Goal: Information Seeking & Learning: Learn about a topic

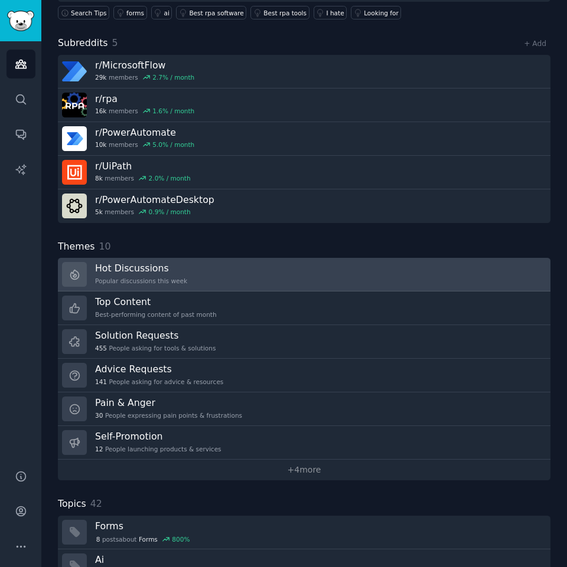
scroll to position [118, 0]
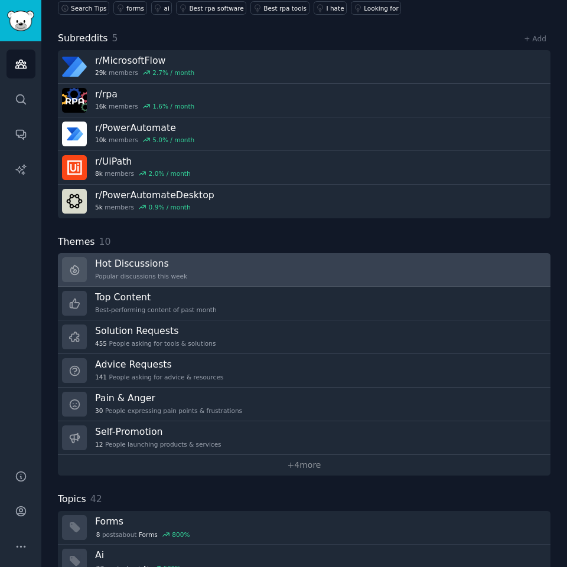
click at [145, 278] on div "Popular discussions this week" at bounding box center [141, 276] width 92 height 8
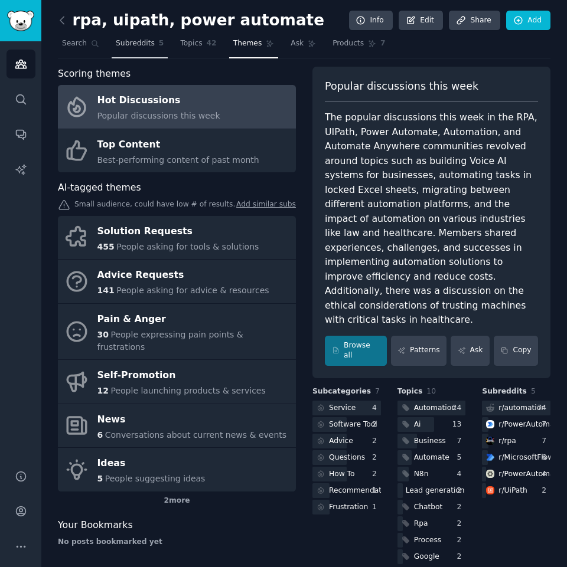
click at [123, 53] on link "Subreddits 5" at bounding box center [140, 46] width 56 height 24
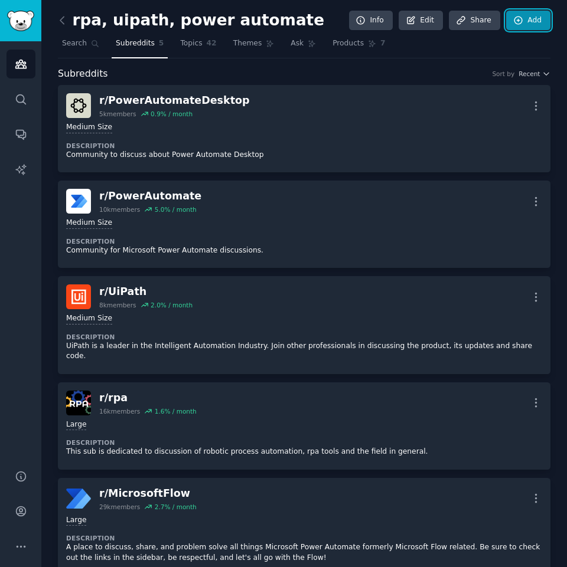
click at [532, 28] on link "Add" at bounding box center [528, 21] width 44 height 20
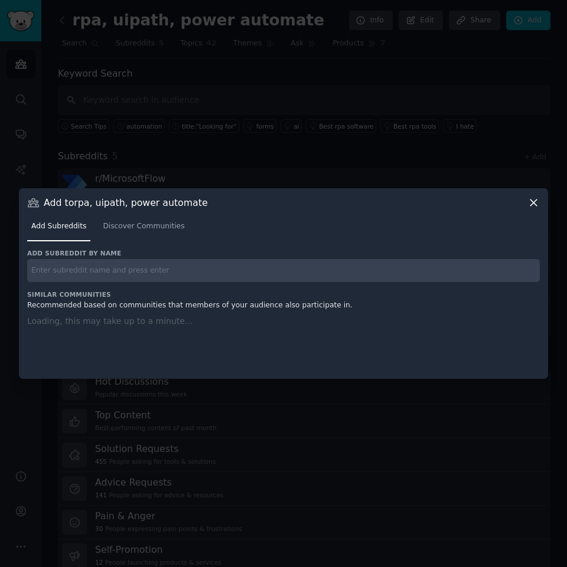
click at [123, 264] on input "text" at bounding box center [283, 270] width 512 height 23
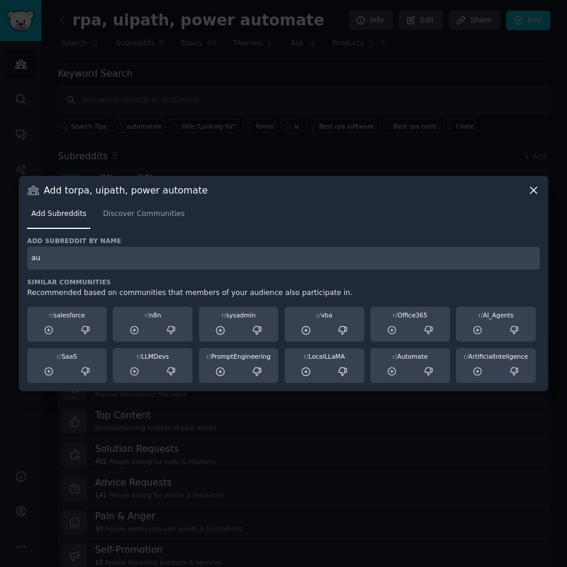
type input "a"
click at [538, 195] on icon at bounding box center [533, 190] width 12 height 12
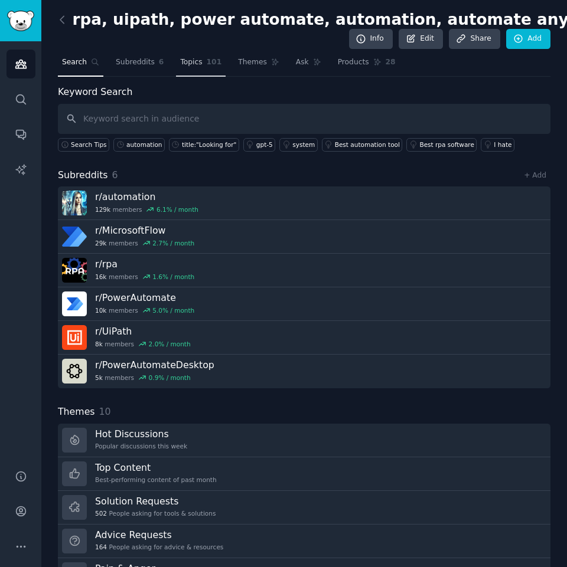
click at [186, 66] on span "Topics" at bounding box center [191, 62] width 22 height 11
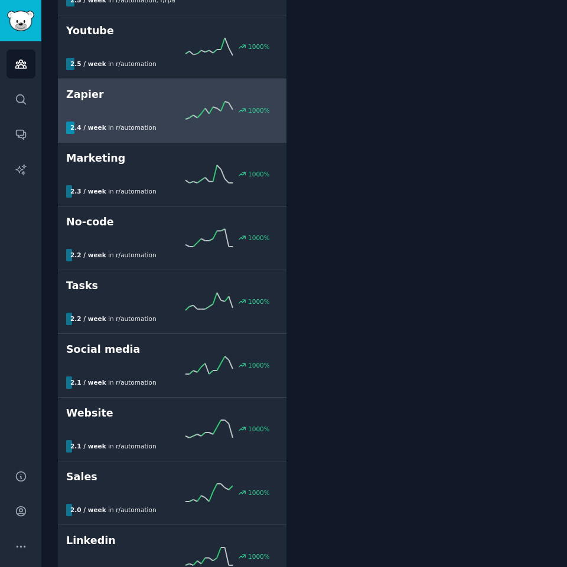
scroll to position [767, 0]
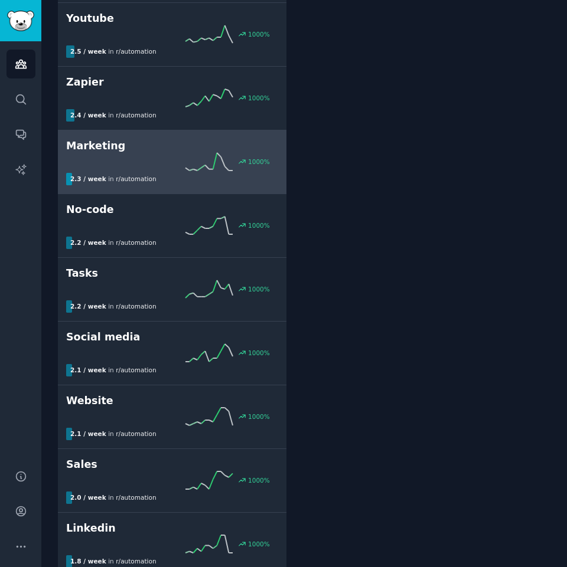
click at [178, 172] on div "Marketing 1000 % 2.3 / week in r/ automation" at bounding box center [172, 162] width 212 height 47
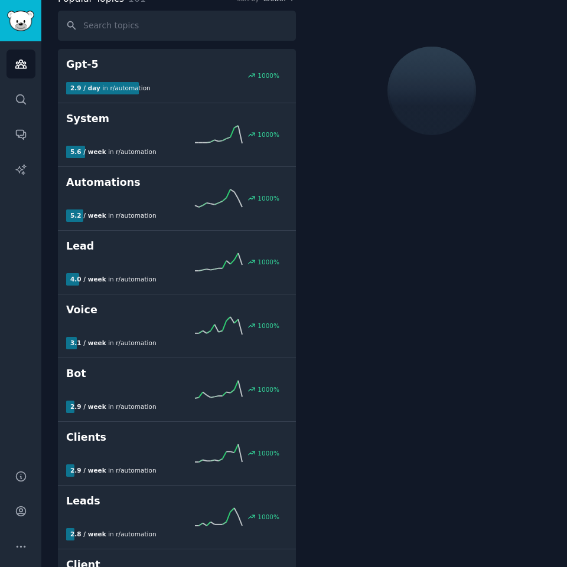
scroll to position [85, 0]
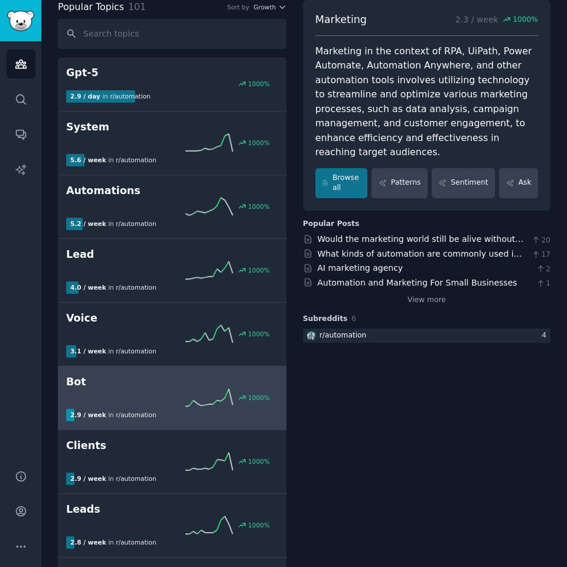
click at [187, 401] on div "1000 %" at bounding box center [172, 398] width 212 height 18
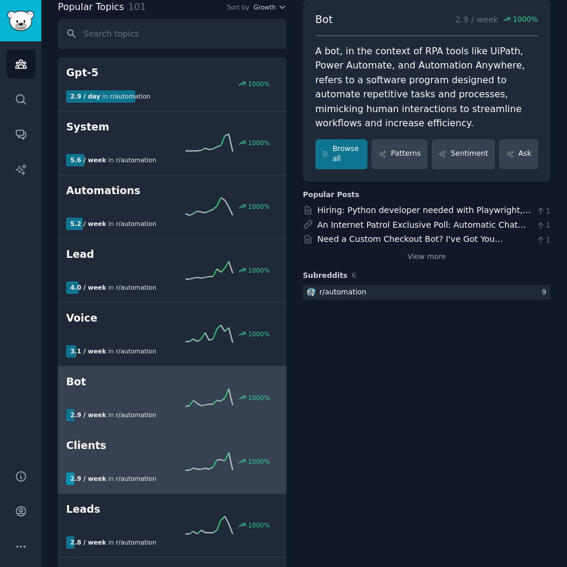
click at [185, 452] on h2 "Clients" at bounding box center [172, 445] width 212 height 15
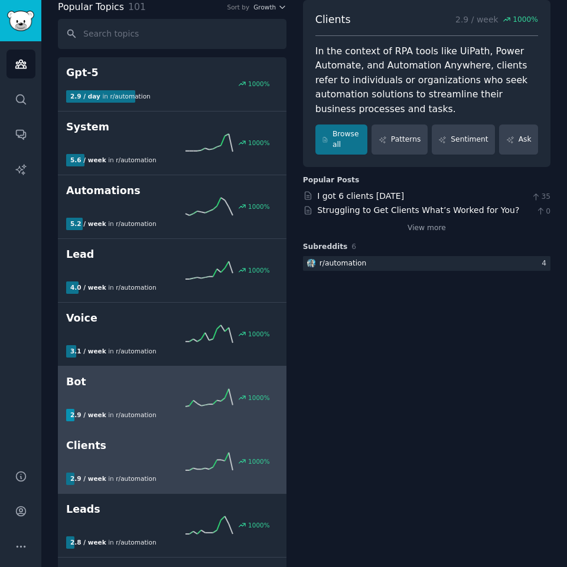
click at [138, 418] on span "r/ automation" at bounding box center [136, 414] width 40 height 7
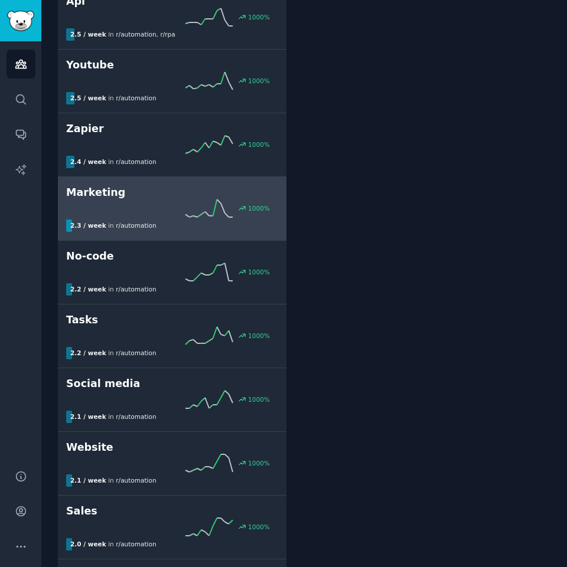
scroll to position [734, 0]
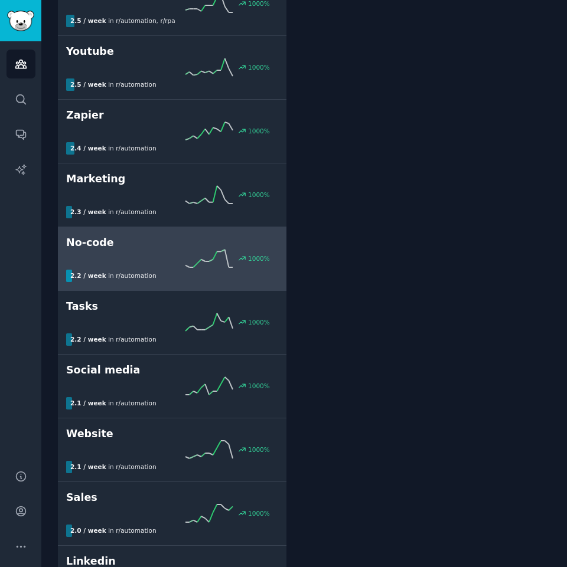
click at [138, 261] on div "1000 %" at bounding box center [172, 259] width 212 height 18
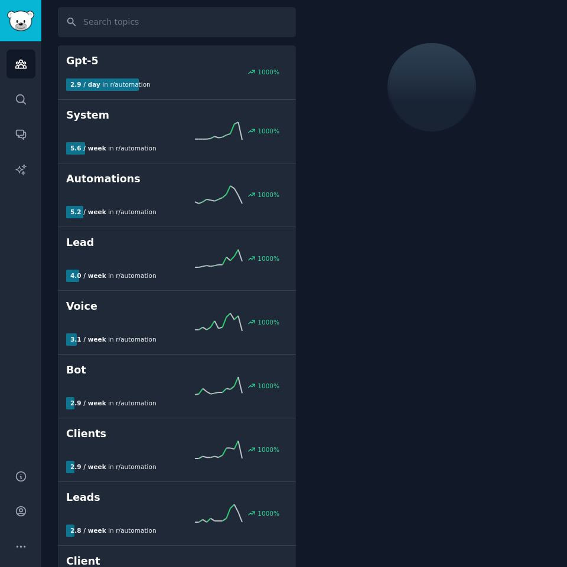
scroll to position [85, 0]
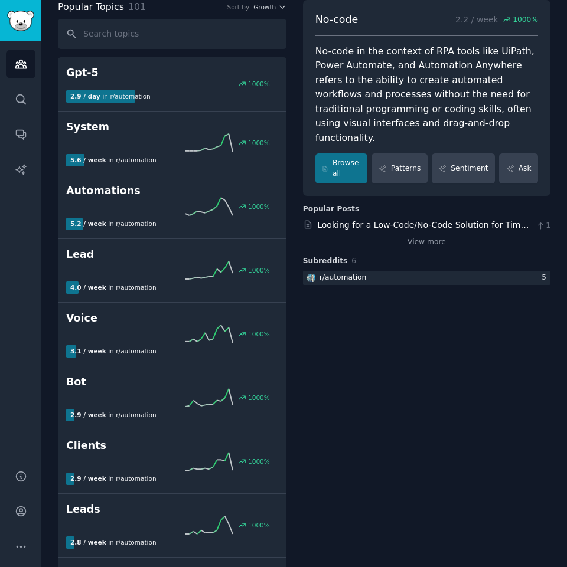
click at [429, 153] on div "Browse all Patterns Sentiment Ask" at bounding box center [426, 168] width 222 height 30
click at [415, 155] on link "Patterns" at bounding box center [398, 168] width 55 height 30
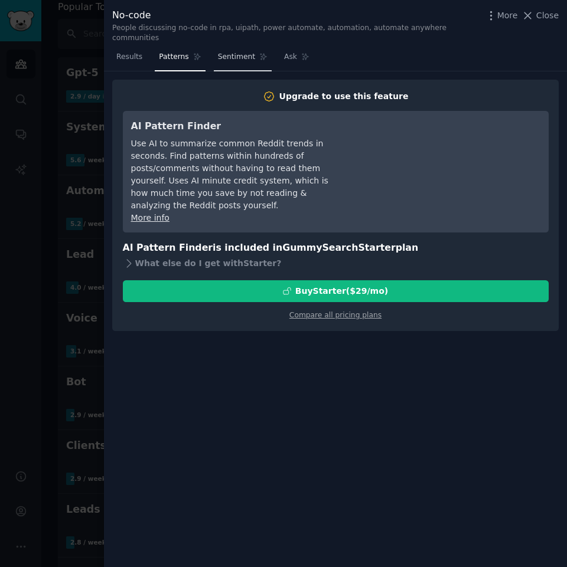
click at [231, 52] on span "Sentiment" at bounding box center [236, 57] width 37 height 11
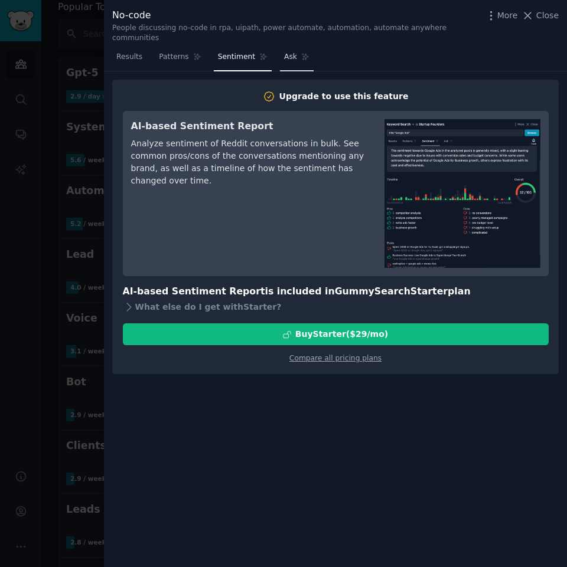
click at [301, 53] on icon at bounding box center [305, 57] width 8 height 8
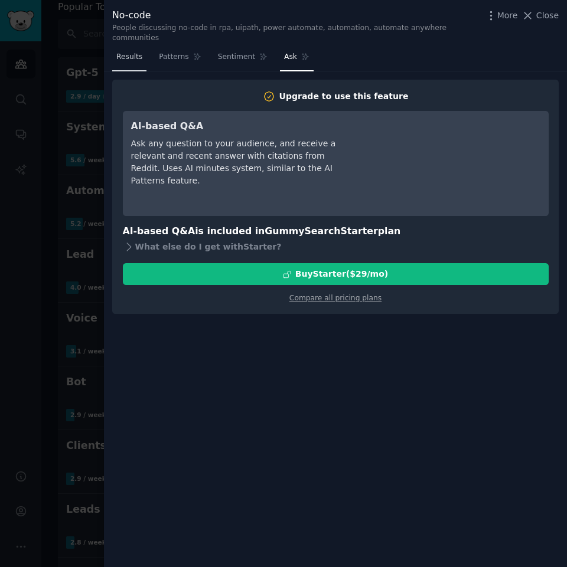
click at [135, 57] on link "Results" at bounding box center [129, 60] width 34 height 24
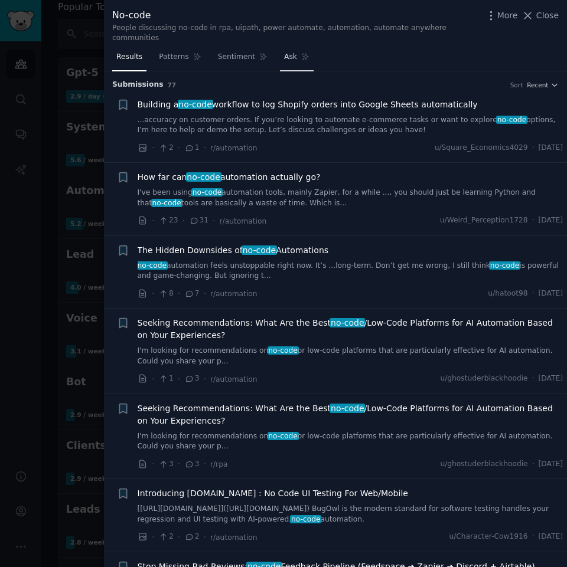
click at [286, 54] on link "Ask" at bounding box center [297, 60] width 34 height 24
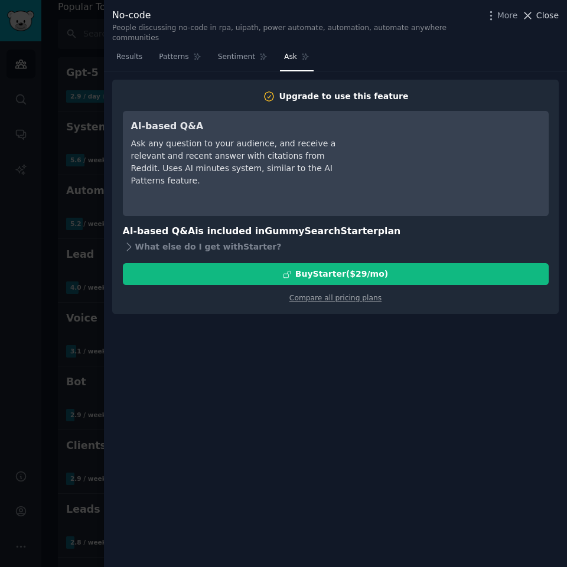
click at [531, 14] on icon at bounding box center [527, 15] width 12 height 12
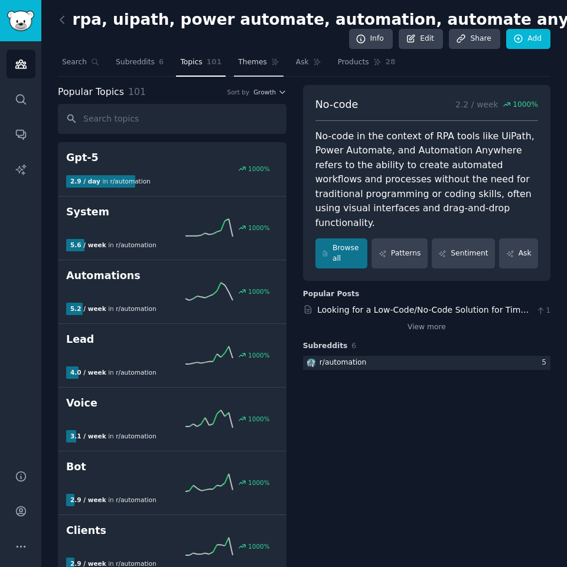
click at [238, 57] on span "Themes" at bounding box center [252, 62] width 29 height 11
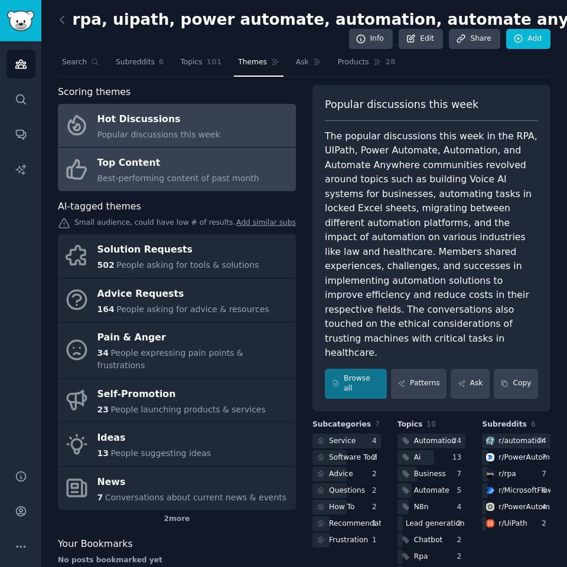
click at [238, 176] on span "Best-performing content of past month" at bounding box center [178, 178] width 162 height 9
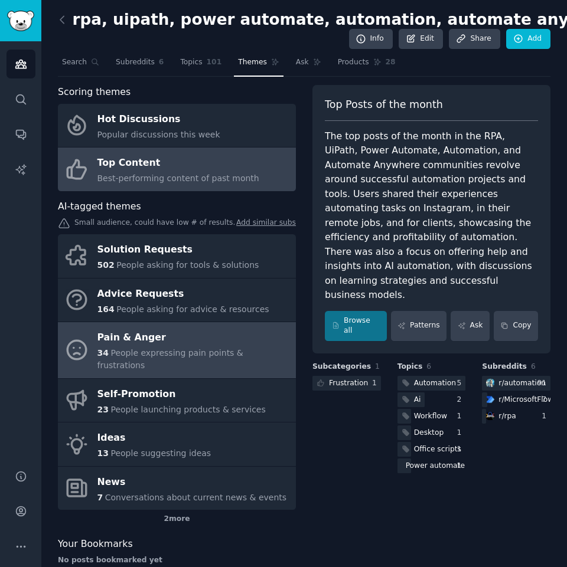
click at [201, 349] on span "People expressing pain points & frustrations" at bounding box center [170, 359] width 146 height 22
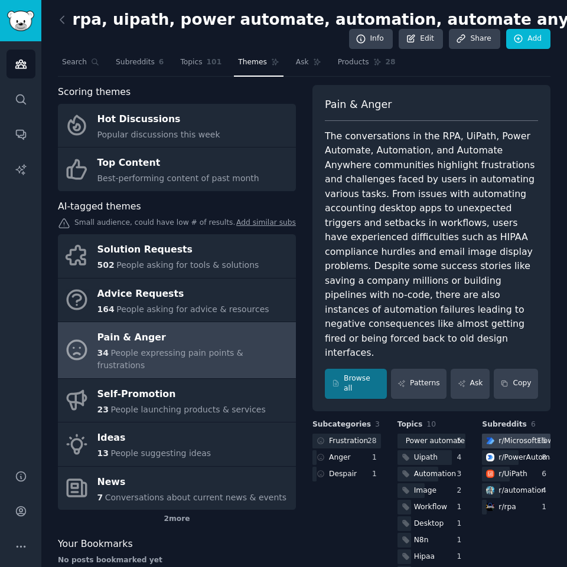
click at [514, 436] on div "r/ MicrosoftFlow" at bounding box center [525, 441] width 55 height 11
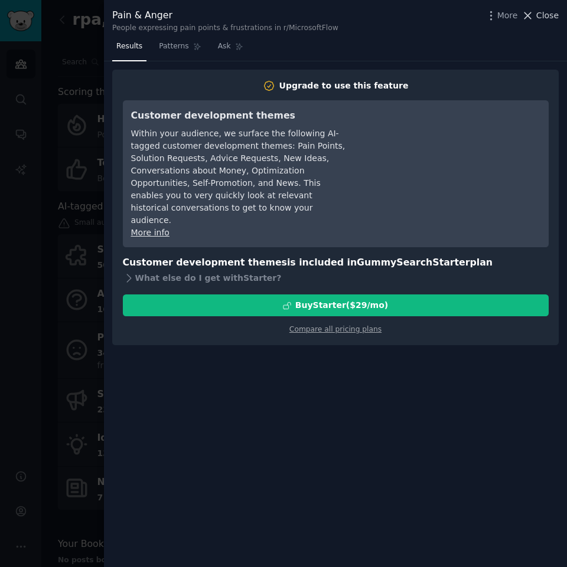
click at [548, 13] on span "Close" at bounding box center [547, 15] width 22 height 12
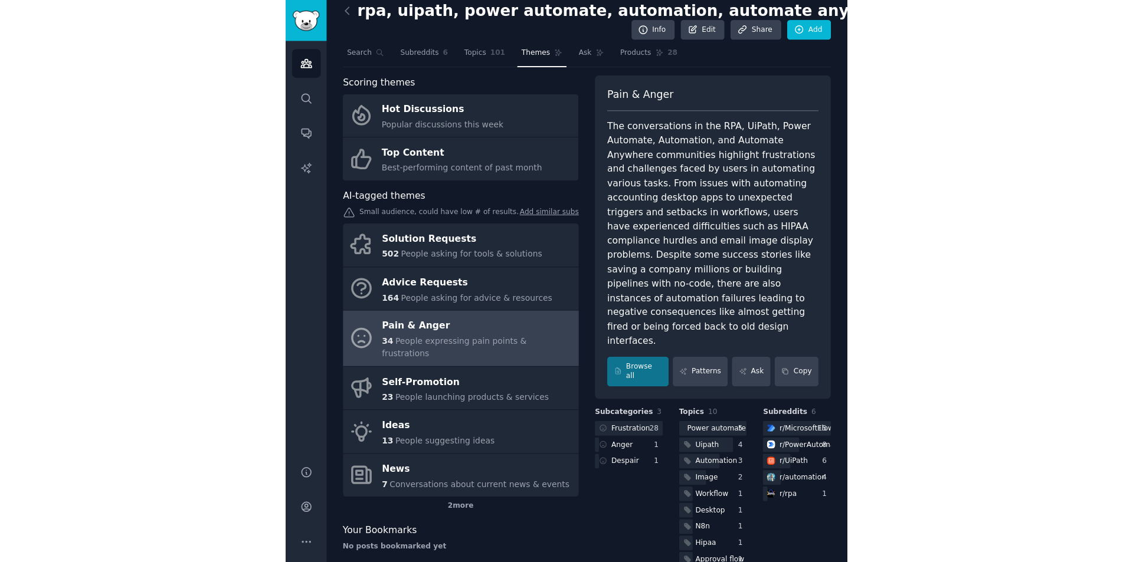
scroll to position [11, 0]
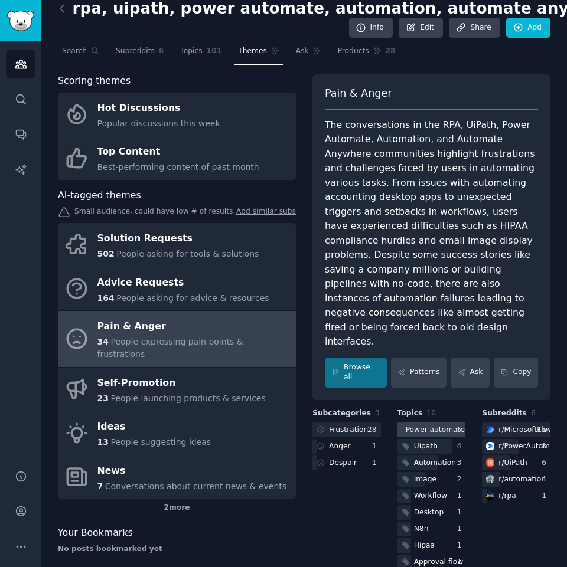
click at [443, 425] on div "Power automate" at bounding box center [434, 430] width 59 height 11
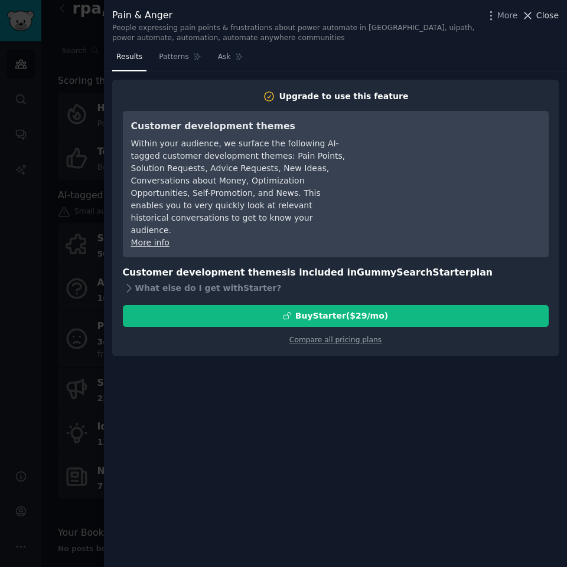
click at [545, 19] on span "Close" at bounding box center [547, 15] width 22 height 12
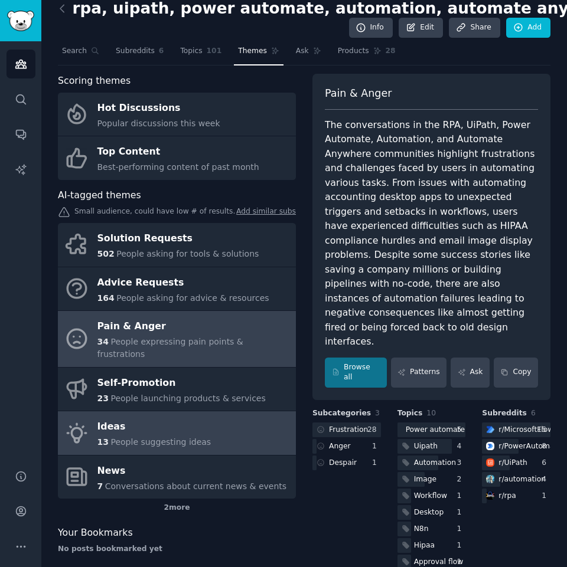
click at [124, 437] on span "People suggesting ideas" at bounding box center [160, 441] width 100 height 9
